Goal: Task Accomplishment & Management: Manage account settings

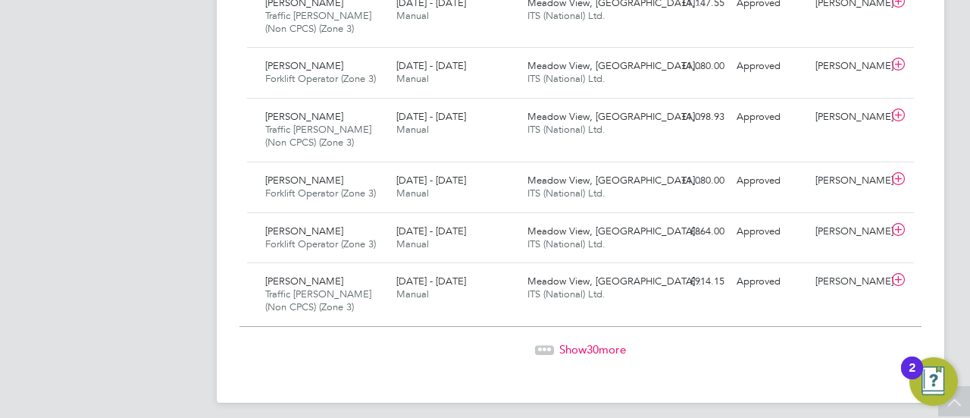
click at [606, 342] on span "Show 30 more" at bounding box center [592, 349] width 67 height 14
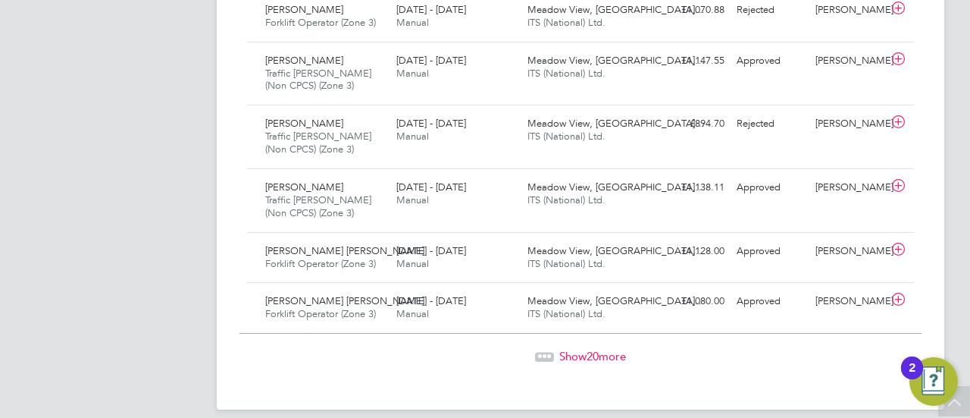
click at [568, 349] on span "Show 20 more" at bounding box center [592, 356] width 67 height 14
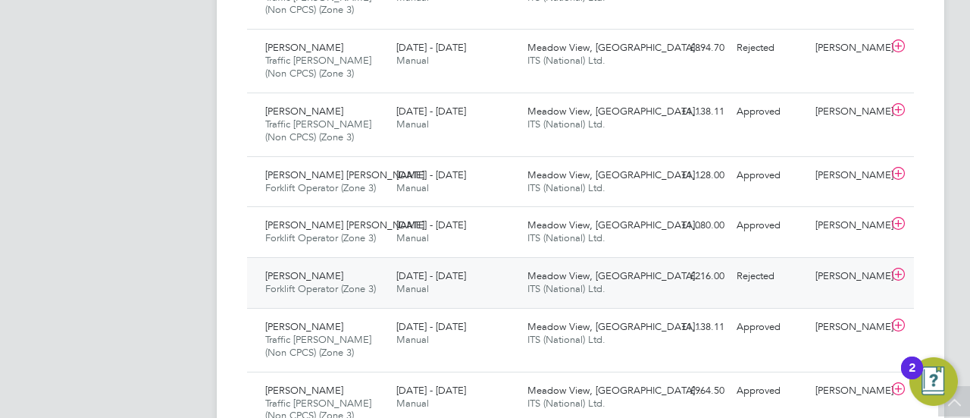
click at [556, 269] on span "Meadow View, [GEOGRAPHIC_DATA]…" at bounding box center [616, 275] width 177 height 13
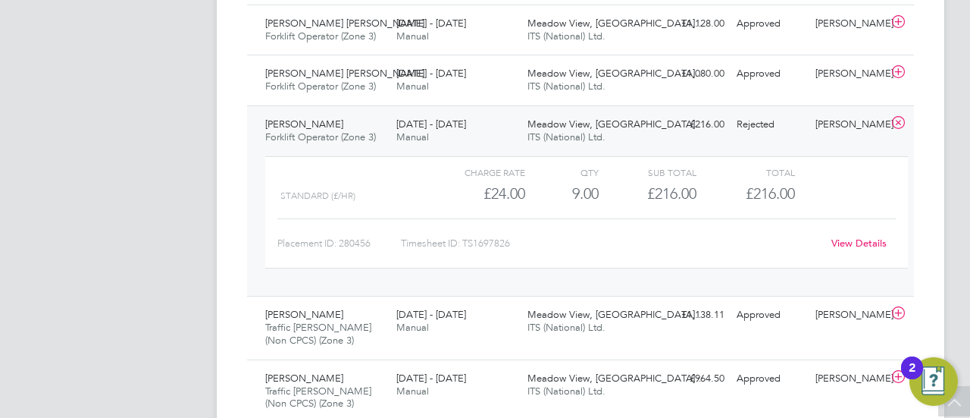
click at [864, 236] on link "View Details" at bounding box center [859, 242] width 55 height 13
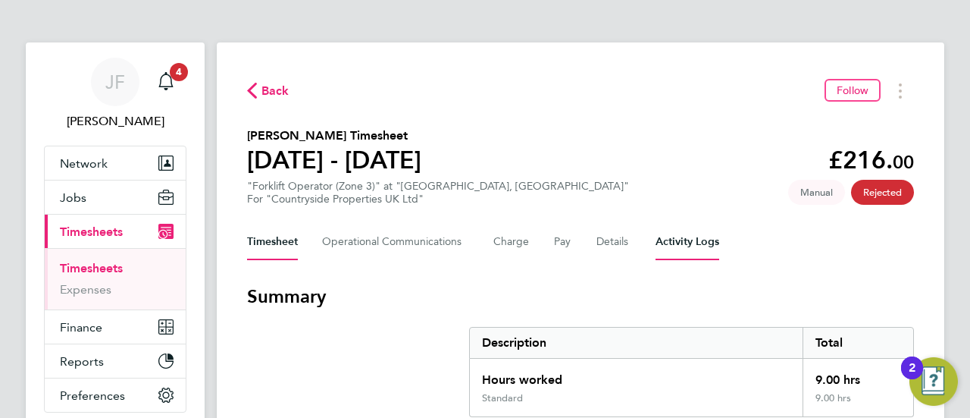
click at [690, 234] on Logs-tab "Activity Logs" at bounding box center [688, 242] width 64 height 36
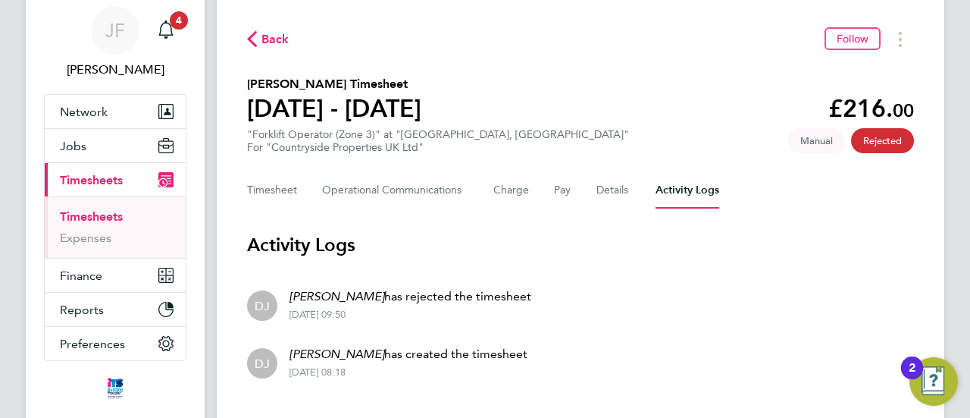
scroll to position [76, 0]
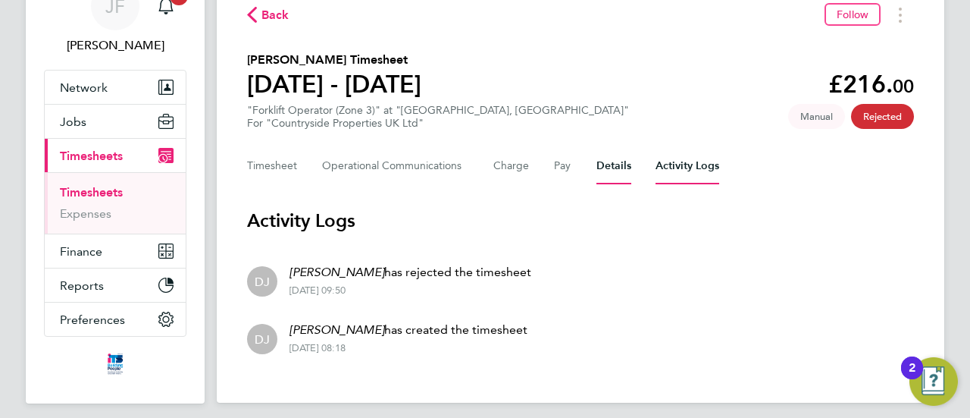
click at [610, 168] on button "Details" at bounding box center [614, 166] width 35 height 36
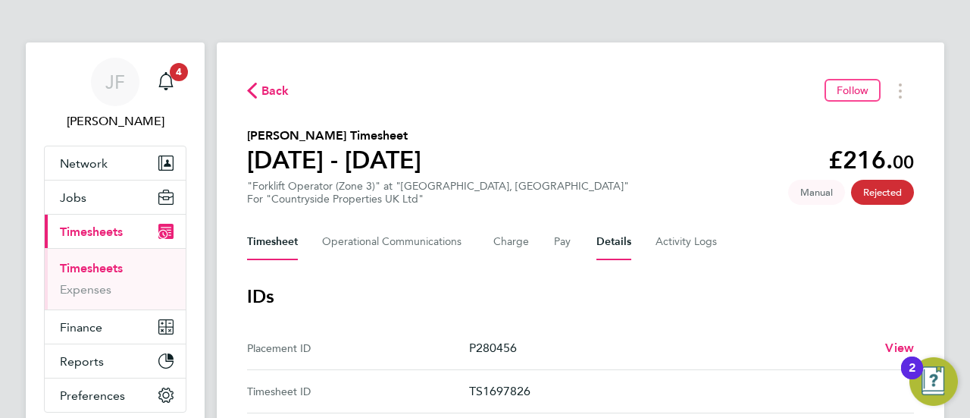
click at [277, 243] on button "Timesheet" at bounding box center [272, 242] width 51 height 36
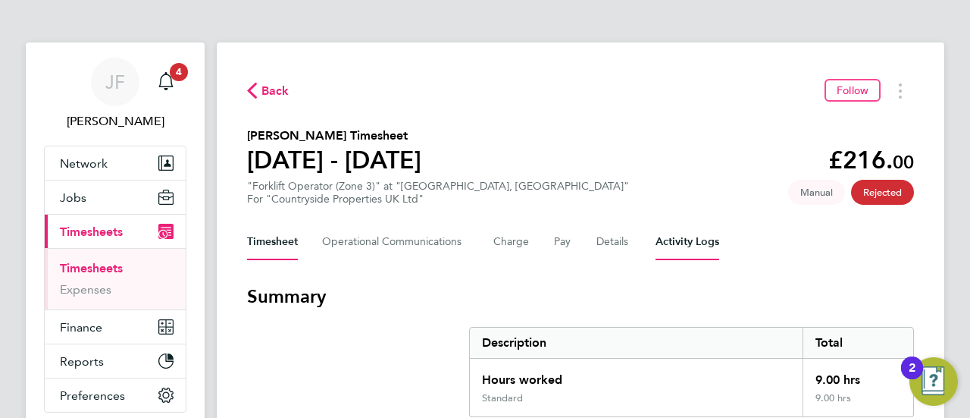
click at [679, 242] on Logs-tab "Activity Logs" at bounding box center [688, 242] width 64 height 36
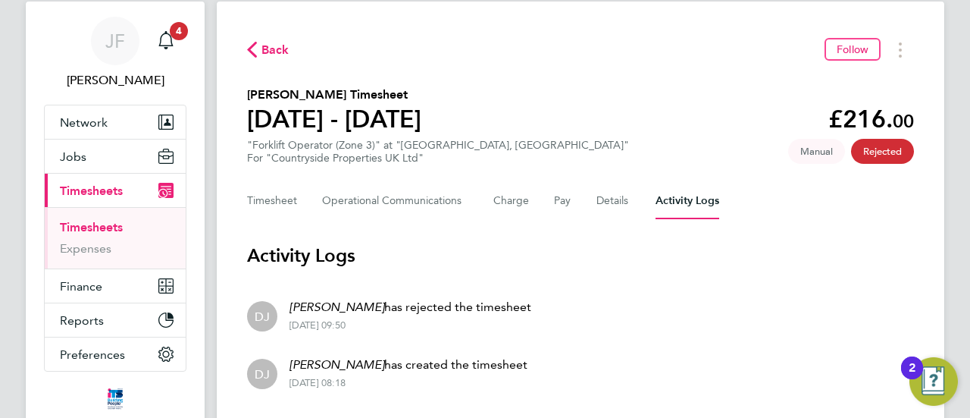
scroll to position [76, 0]
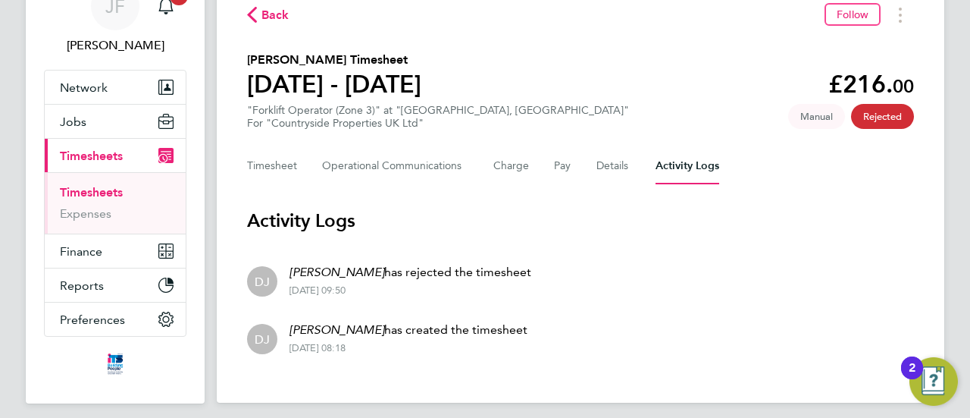
click at [655, 265] on li "DJ [PERSON_NAME] has rejected the timesheet [DATE] 09:50" at bounding box center [580, 280] width 667 height 58
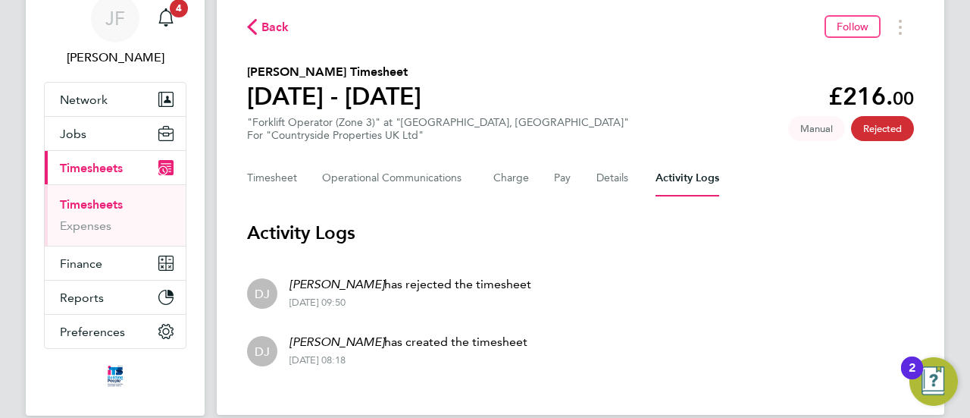
scroll to position [0, 0]
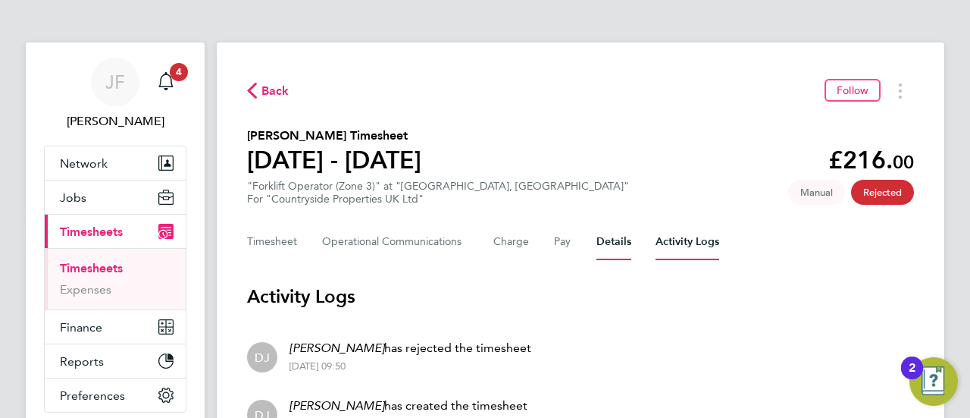
click at [617, 246] on button "Details" at bounding box center [614, 242] width 35 height 36
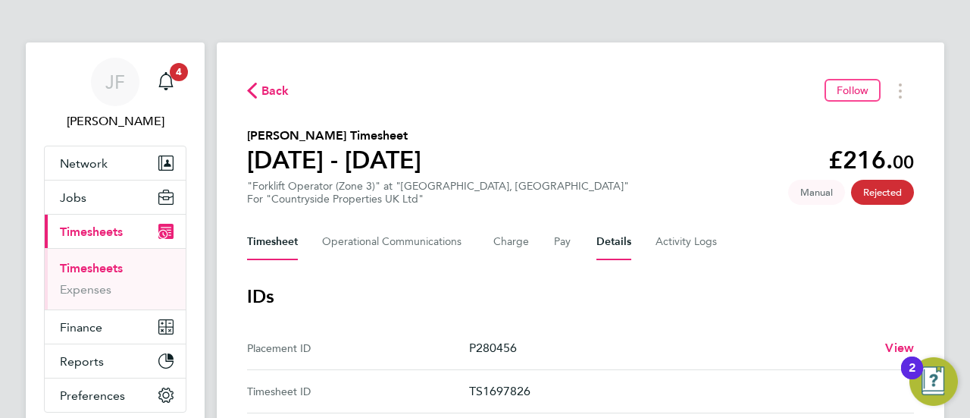
click at [266, 243] on button "Timesheet" at bounding box center [272, 242] width 51 height 36
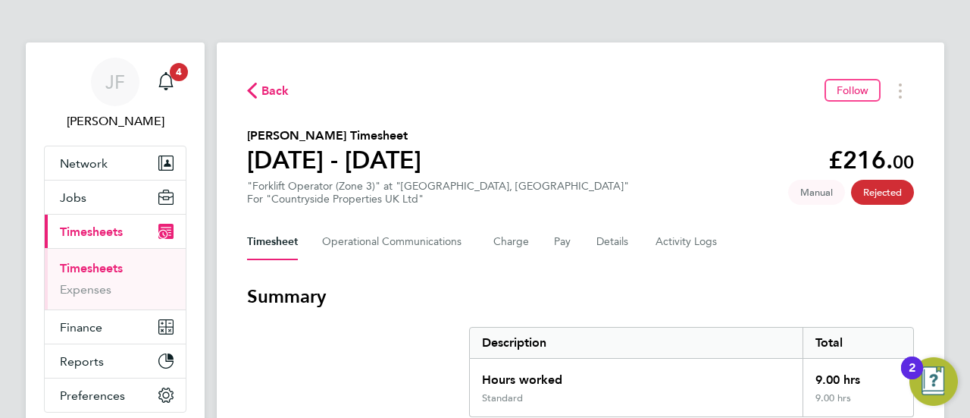
click at [89, 268] on link "Timesheets" at bounding box center [91, 268] width 63 height 14
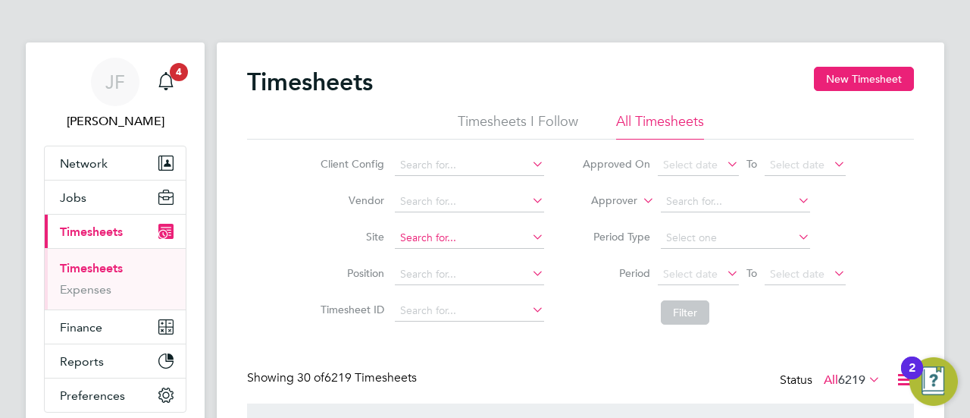
click at [416, 234] on input at bounding box center [469, 237] width 149 height 21
click at [443, 294] on li "Mea dow View, [GEOGRAPHIC_DATA]" at bounding box center [575, 299] width 362 height 20
type input "[GEOGRAPHIC_DATA], [GEOGRAPHIC_DATA]"
click at [672, 304] on button "Filter" at bounding box center [685, 312] width 49 height 24
click at [590, 316] on li "Filter" at bounding box center [714, 312] width 302 height 39
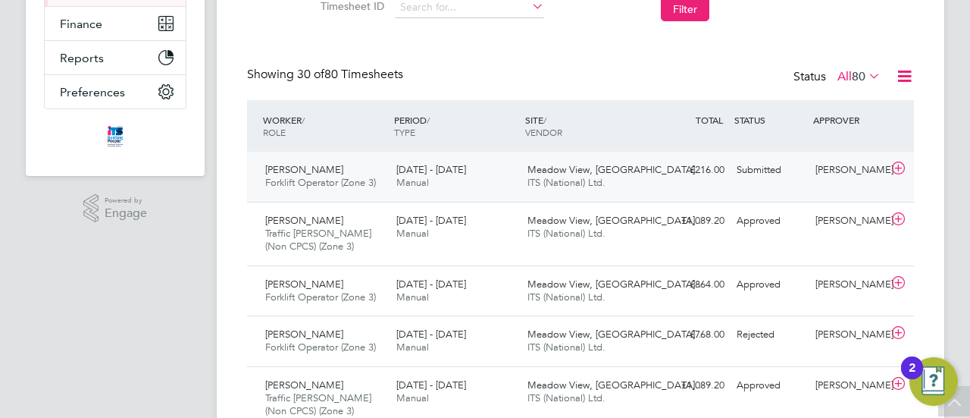
click at [437, 171] on span "[DATE] - [DATE]" at bounding box center [431, 169] width 70 height 13
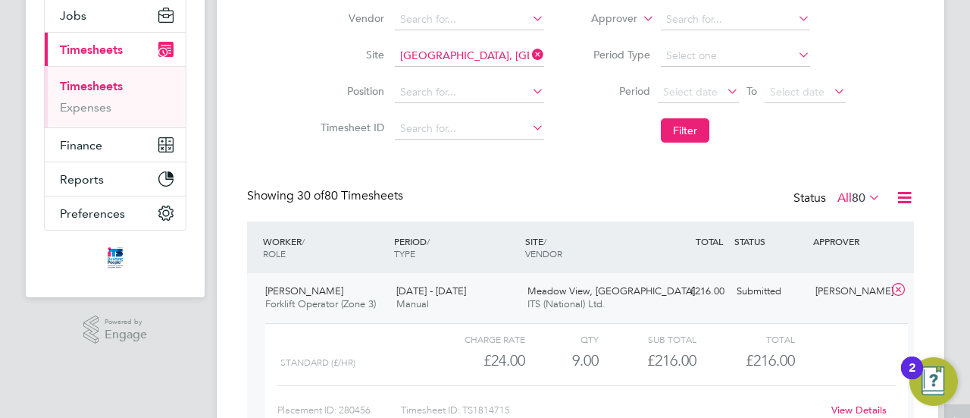
scroll to position [227, 0]
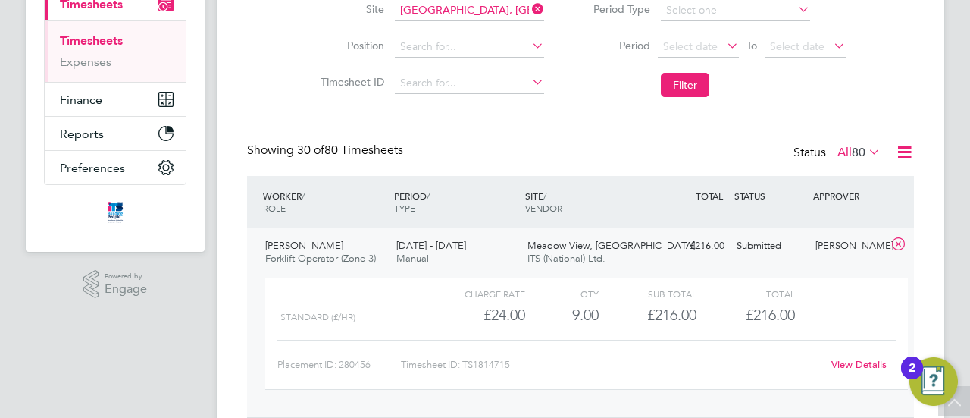
click at [844, 361] on link "View Details" at bounding box center [859, 364] width 55 height 13
